Goal: Transaction & Acquisition: Purchase product/service

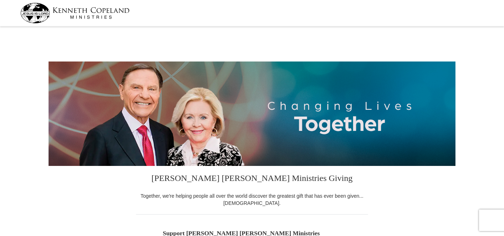
select select "AK"
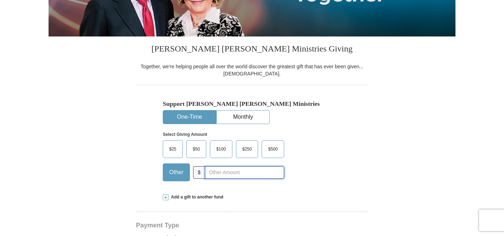
click at [207, 172] on input "text" at bounding box center [244, 172] width 79 height 12
type input "245"
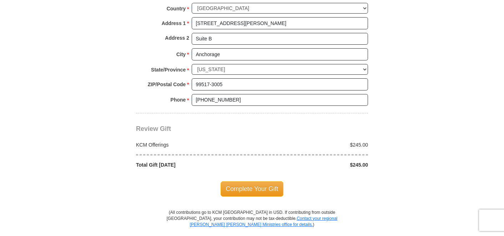
scroll to position [558, 0]
click at [250, 186] on span "Complete Your Gift" at bounding box center [252, 187] width 63 height 15
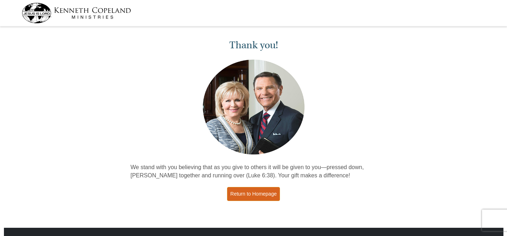
click at [257, 192] on link "Return to Homepage" at bounding box center [253, 194] width 53 height 14
